Goal: Information Seeking & Learning: Compare options

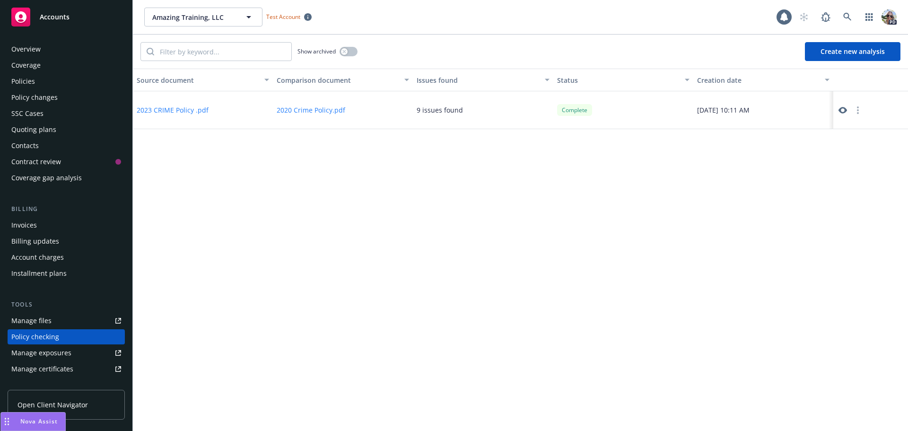
scroll to position [106, 0]
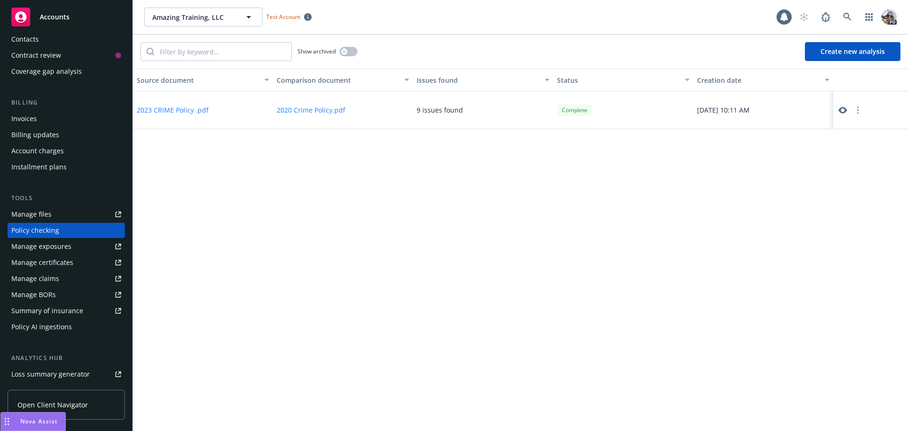
click at [829, 55] on button "Create new analysis" at bounding box center [853, 51] width 96 height 19
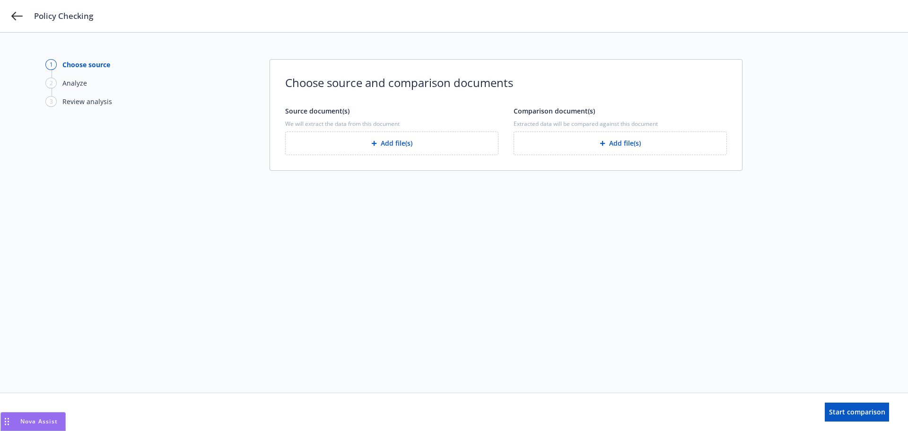
click at [432, 138] on button "Add file(s)" at bounding box center [391, 144] width 213 height 24
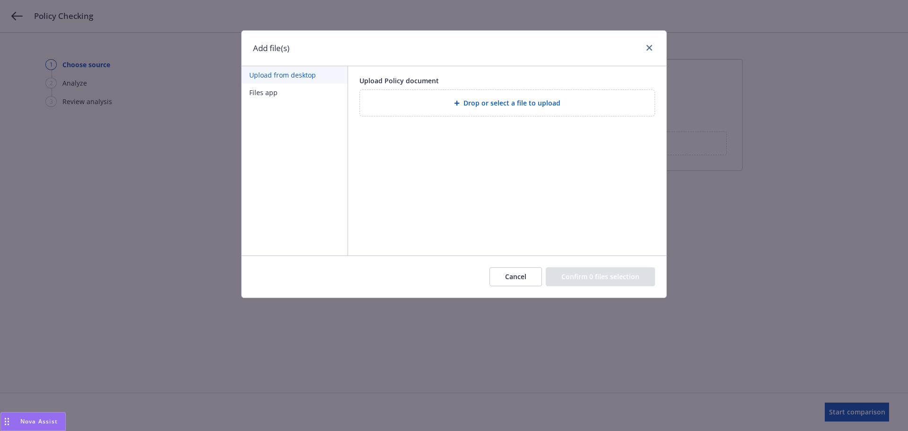
click at [448, 103] on div "Drop or select a file to upload" at bounding box center [508, 102] width 280 height 11
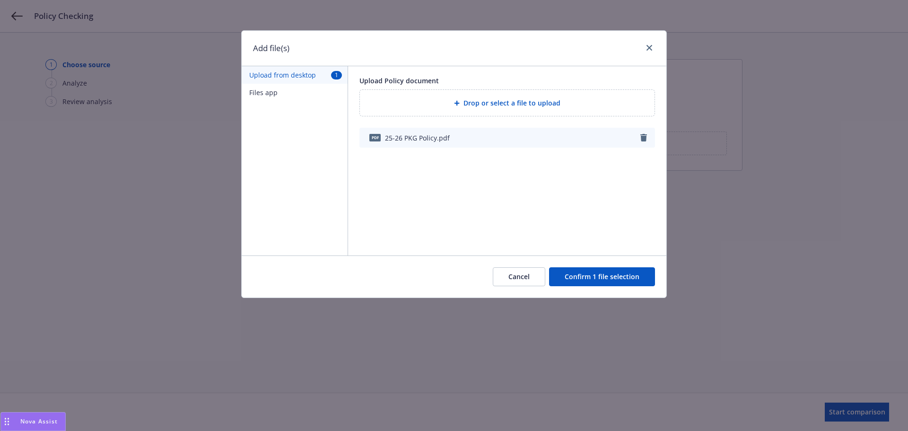
click at [595, 280] on button "Confirm 1 file selection" at bounding box center [602, 276] width 106 height 19
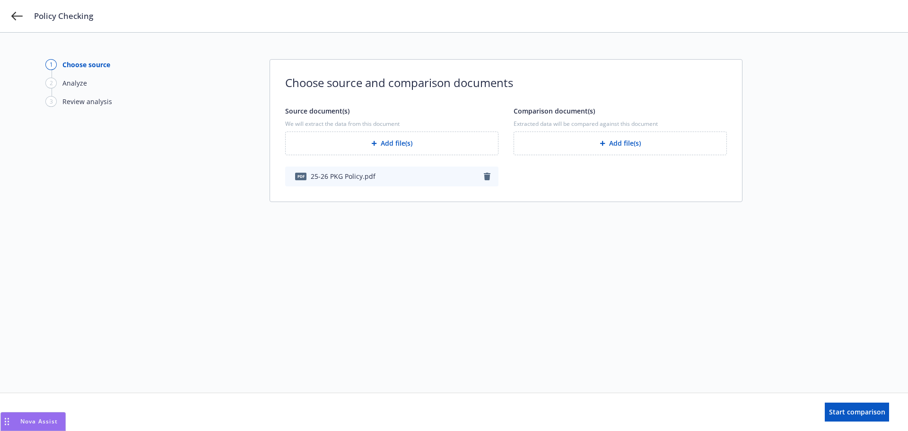
click at [572, 144] on button "Add file(s)" at bounding box center [620, 144] width 213 height 24
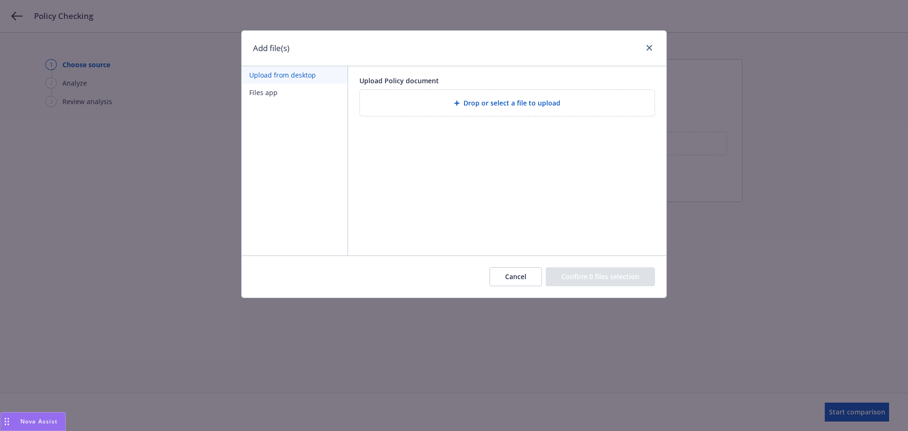
click at [428, 108] on div "Drop or select a file to upload" at bounding box center [508, 102] width 280 height 11
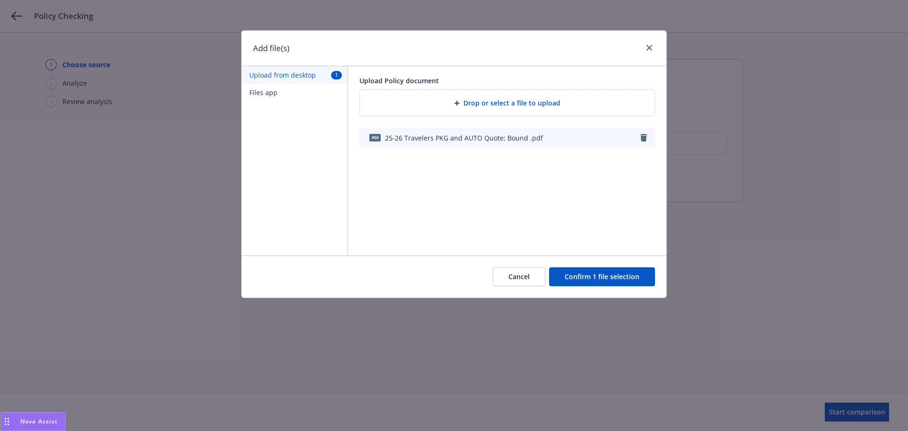
click at [591, 284] on button "Confirm 1 file selection" at bounding box center [602, 276] width 106 height 19
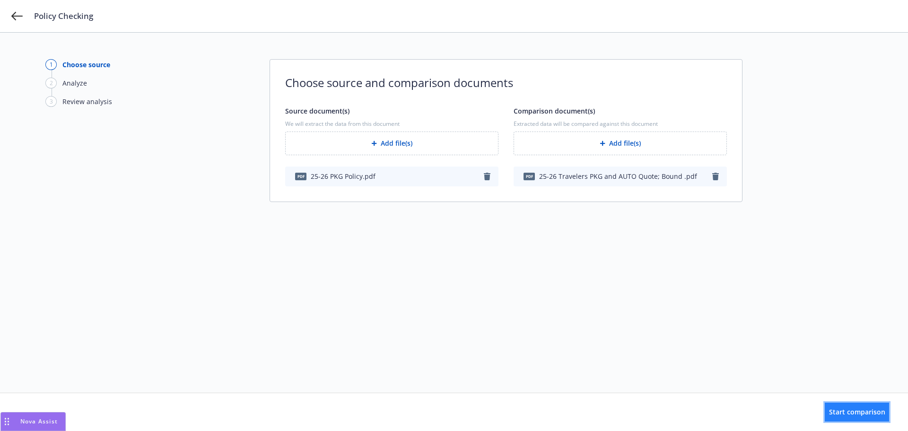
click at [829, 407] on span "Start comparison" at bounding box center [857, 411] width 56 height 9
